Goal: Task Accomplishment & Management: Manage account settings

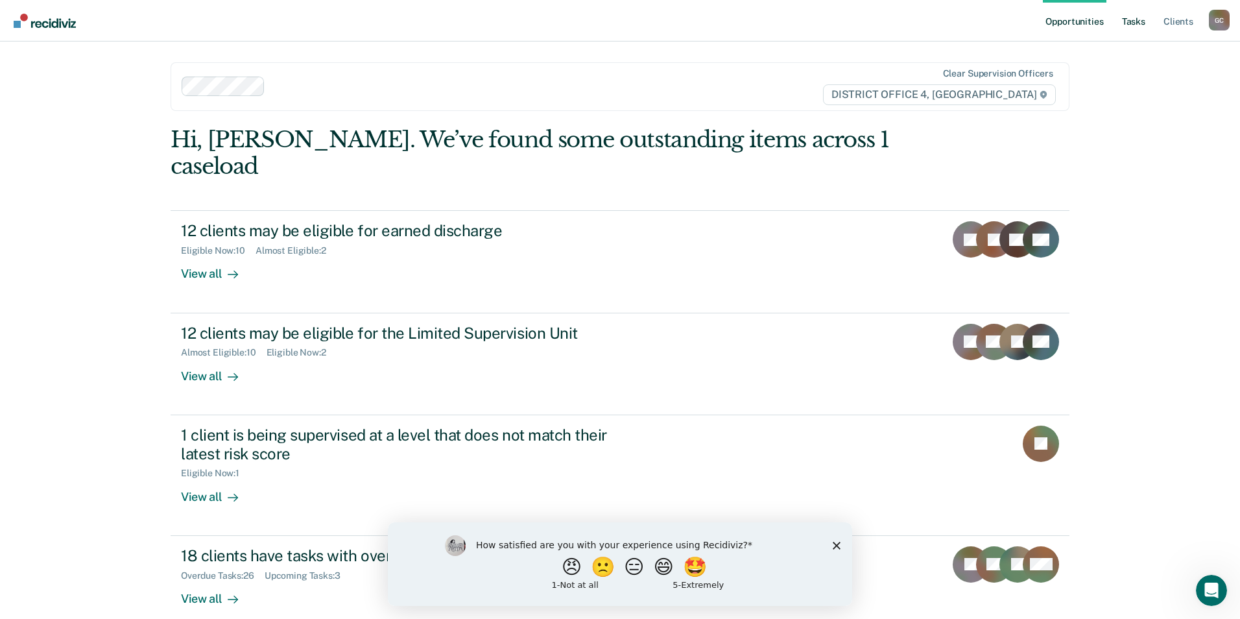
click at [1138, 21] on link "Tasks" at bounding box center [1133, 20] width 29 height 41
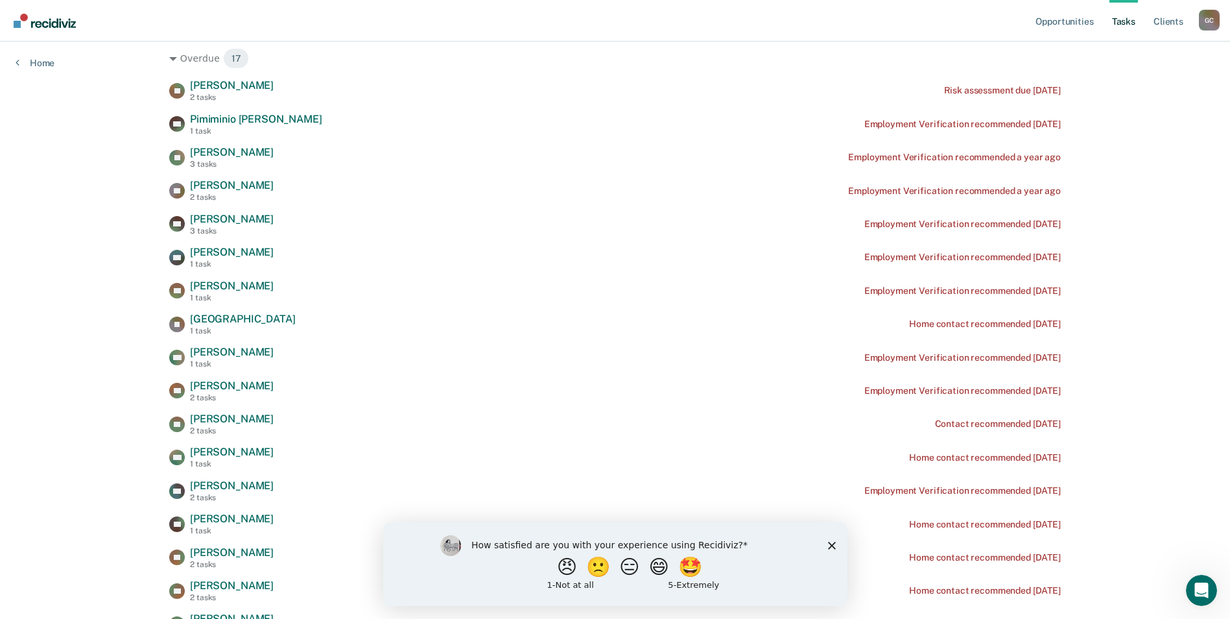
scroll to position [259, 0]
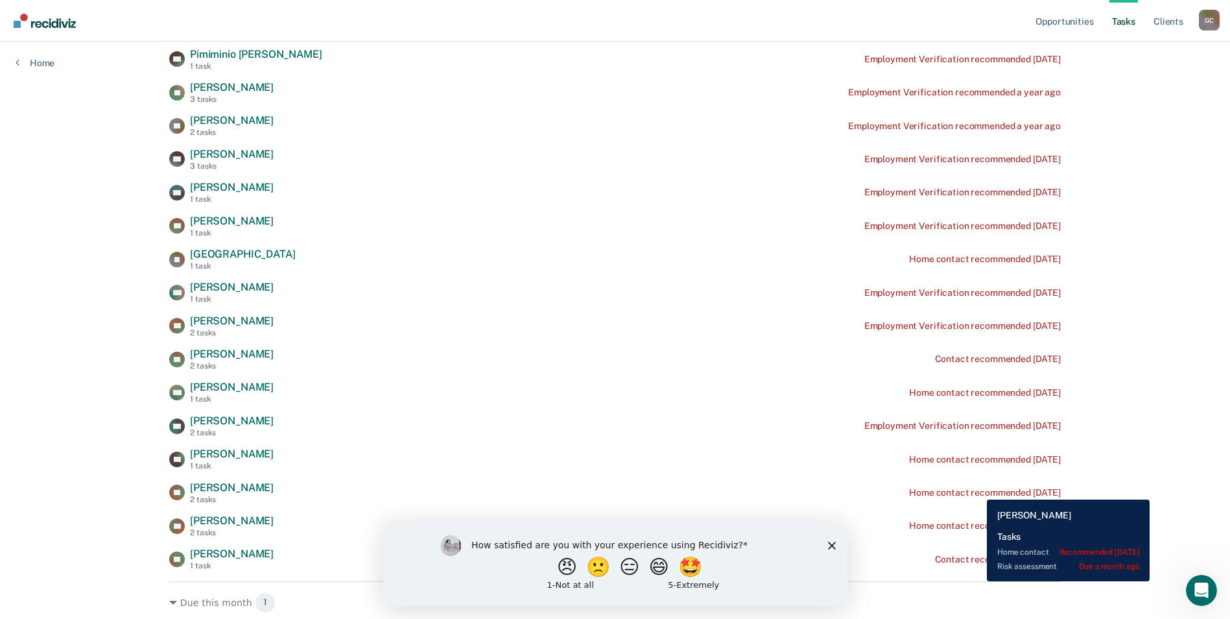
click at [977, 489] on div "Home contact recommended [DATE]" at bounding box center [985, 492] width 152 height 11
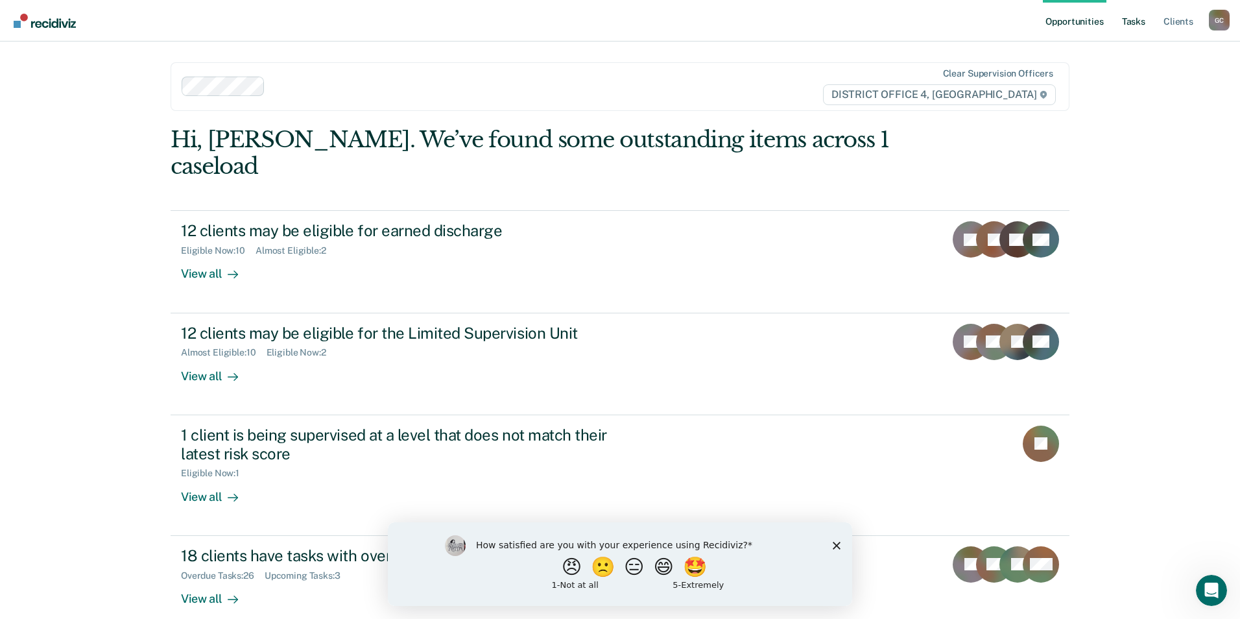
click at [1120, 22] on link "Tasks" at bounding box center [1133, 20] width 29 height 41
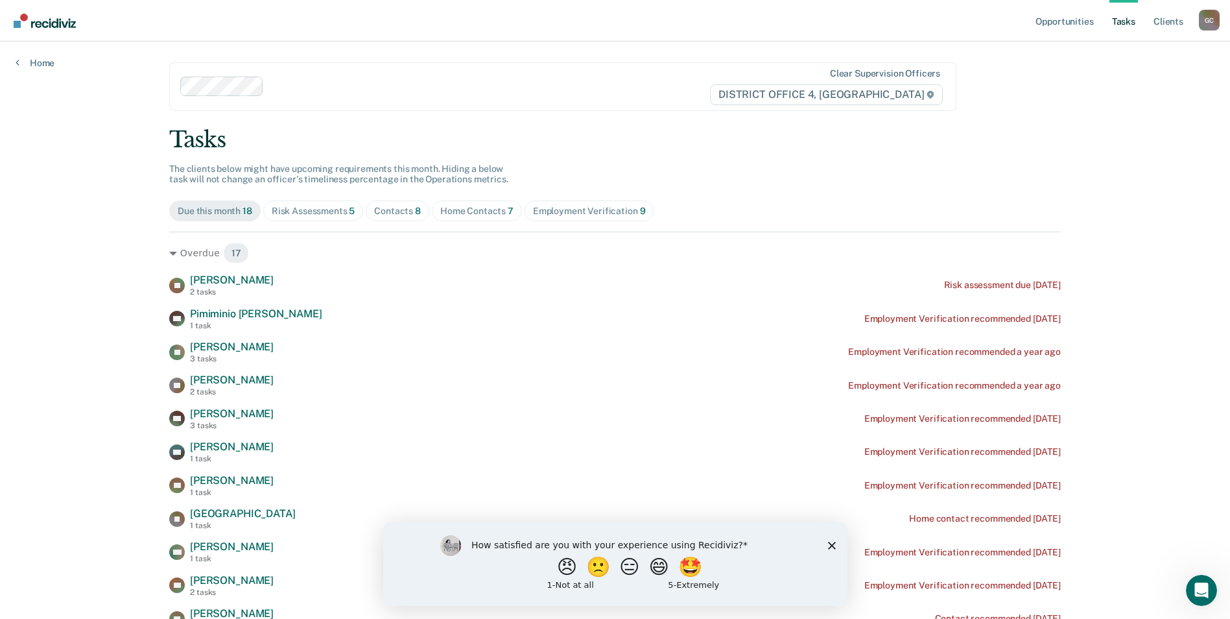
click at [1126, 25] on link "Tasks" at bounding box center [1123, 20] width 29 height 41
click at [484, 212] on div "Home Contacts 7" at bounding box center [476, 211] width 73 height 11
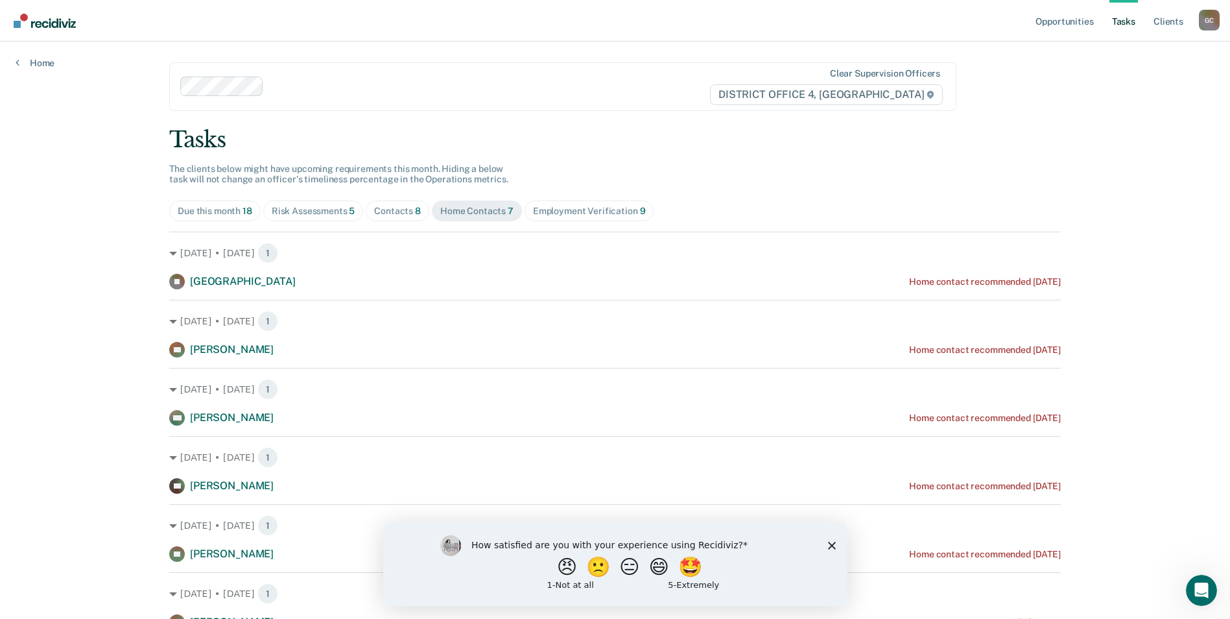
click at [218, 211] on div "Due this month 18" at bounding box center [215, 211] width 75 height 11
